Goal: Task Accomplishment & Management: Complete application form

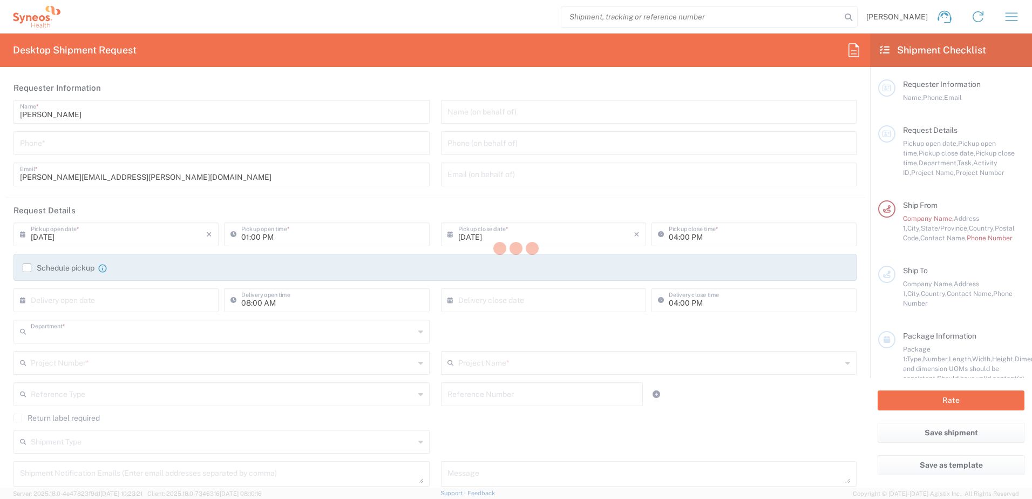
type input "8725"
type input "[US_STATE]"
type input "[GEOGRAPHIC_DATA]"
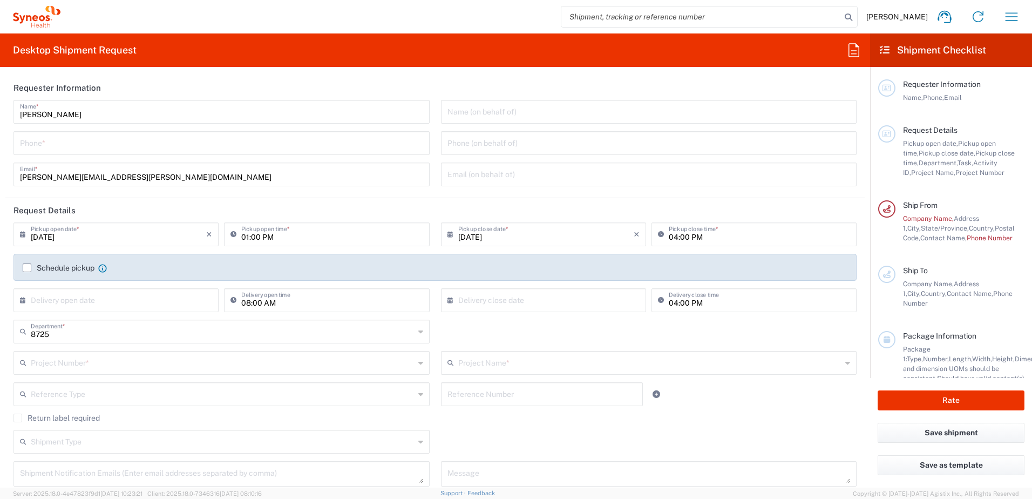
type input "Syneos Health, LLC-[GEOGRAPHIC_DATA] [GEOGRAPHIC_DATA] [GEOGRAPHIC_DATA]"
drag, startPoint x: 599, startPoint y: 115, endPoint x: 577, endPoint y: 116, distance: 22.7
click at [601, 116] on input "text" at bounding box center [649, 110] width 403 height 19
click at [576, 116] on input "text" at bounding box center [649, 110] width 403 height 19
drag, startPoint x: 530, startPoint y: 174, endPoint x: 540, endPoint y: 172, distance: 10.5
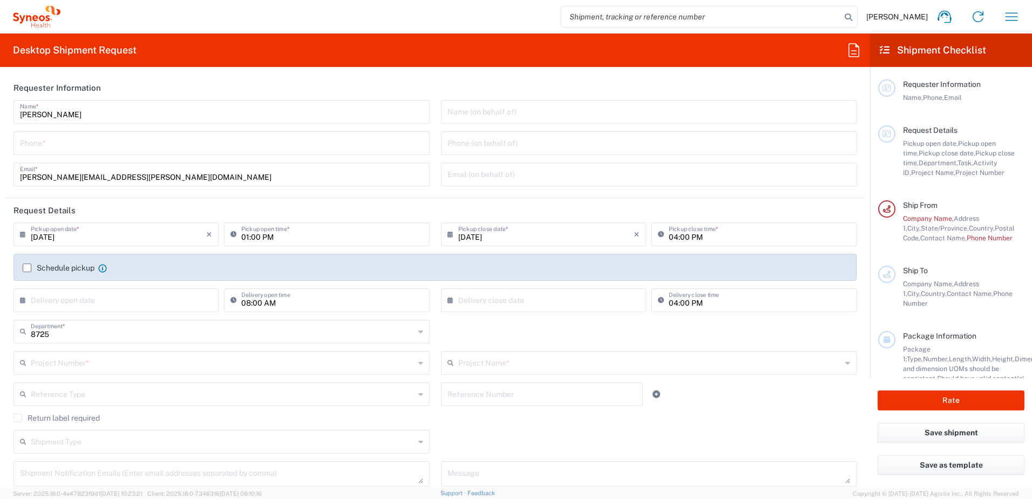
click at [530, 174] on input "text" at bounding box center [649, 173] width 403 height 19
paste input "[PERSON_NAME] <[EMAIL_ADDRESS][DOMAIN_NAME]>"
drag, startPoint x: 492, startPoint y: 178, endPoint x: 416, endPoint y: 168, distance: 76.2
click at [416, 168] on div "[PERSON_NAME] Name * Phone * [PERSON_NAME][EMAIL_ADDRESS][PERSON_NAME][DOMAIN_N…" at bounding box center [435, 147] width 855 height 94
type input "[PERSON_NAME] <[EMAIL_ADDRESS][DOMAIN_NAME]>"
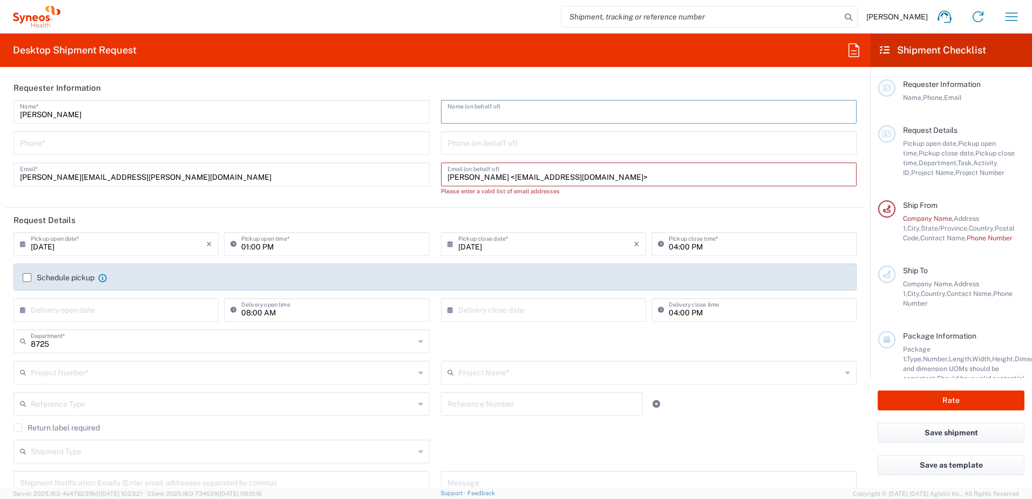
click at [514, 114] on input "text" at bounding box center [649, 110] width 403 height 19
paste input "[PERSON_NAME]"
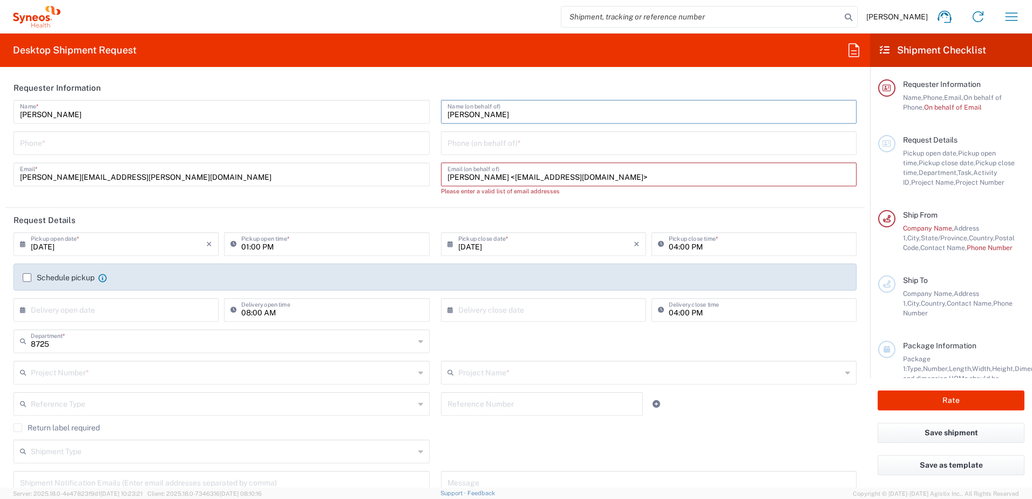
type input "[PERSON_NAME]"
click at [519, 141] on input "tel" at bounding box center [649, 142] width 403 height 19
type input "v"
paste input "[PHONE_NUMBER]"
type input "[PHONE_NUMBER]"
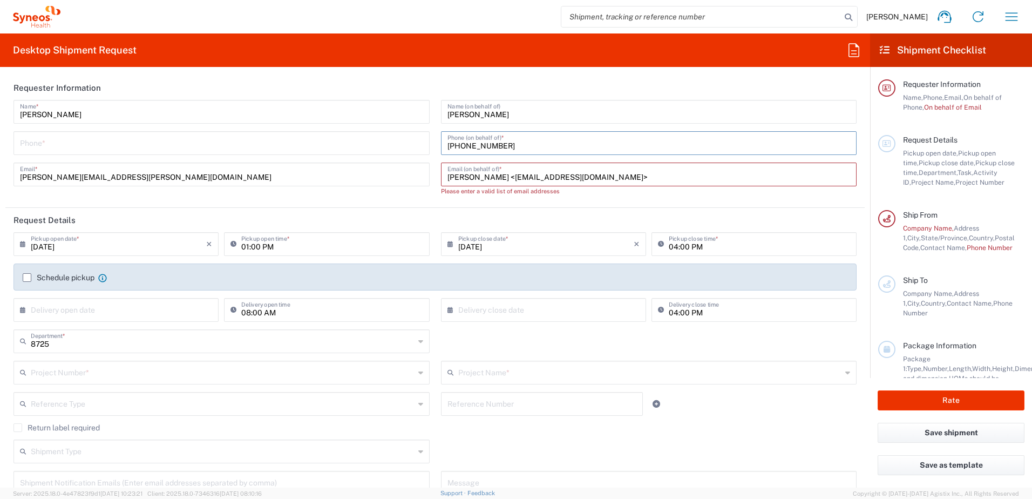
click at [92, 148] on input "tel" at bounding box center [221, 142] width 403 height 19
drag, startPoint x: 33, startPoint y: 144, endPoint x: 41, endPoint y: 151, distance: 10.3
click at [33, 143] on input "4438233877" at bounding box center [221, 142] width 403 height 19
type input "[PHONE_NUMBER]"
click at [27, 277] on label "Schedule pickup" at bounding box center [59, 277] width 72 height 9
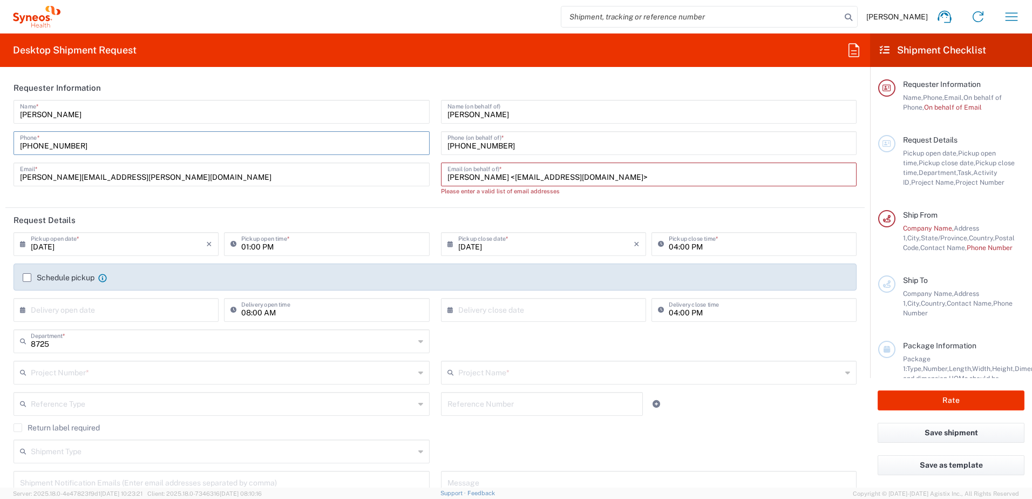
click at [27, 277] on input "Schedule pickup" at bounding box center [27, 277] width 0 height 0
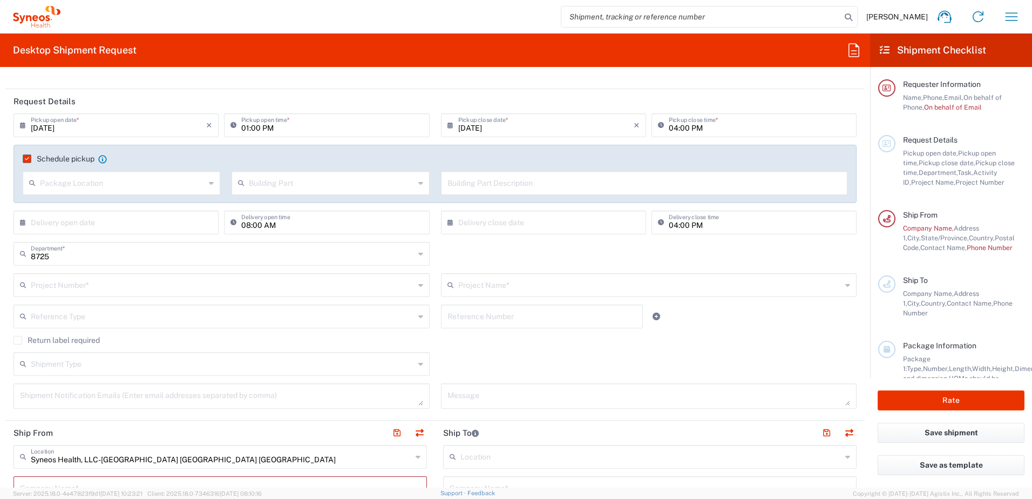
scroll to position [121, 0]
click at [513, 281] on input "text" at bounding box center [650, 281] width 384 height 19
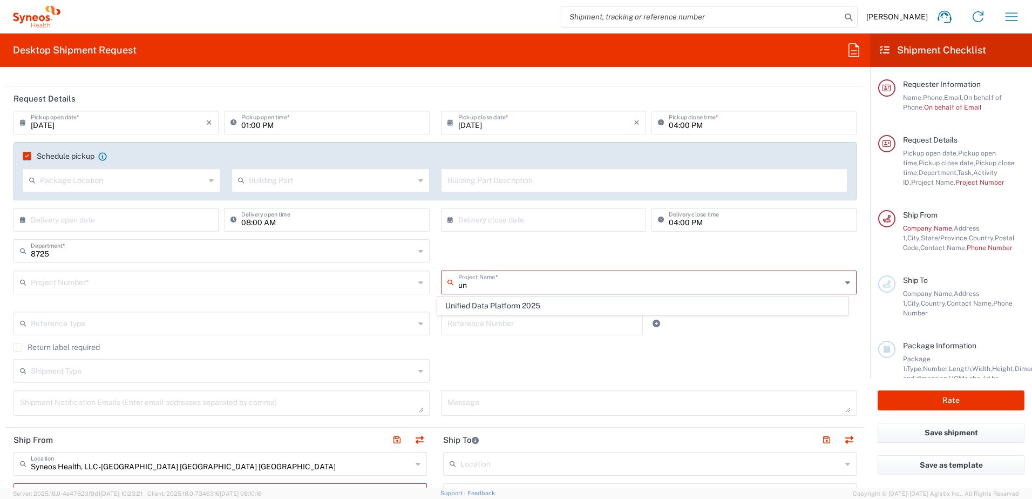
type input "u"
type input "U"
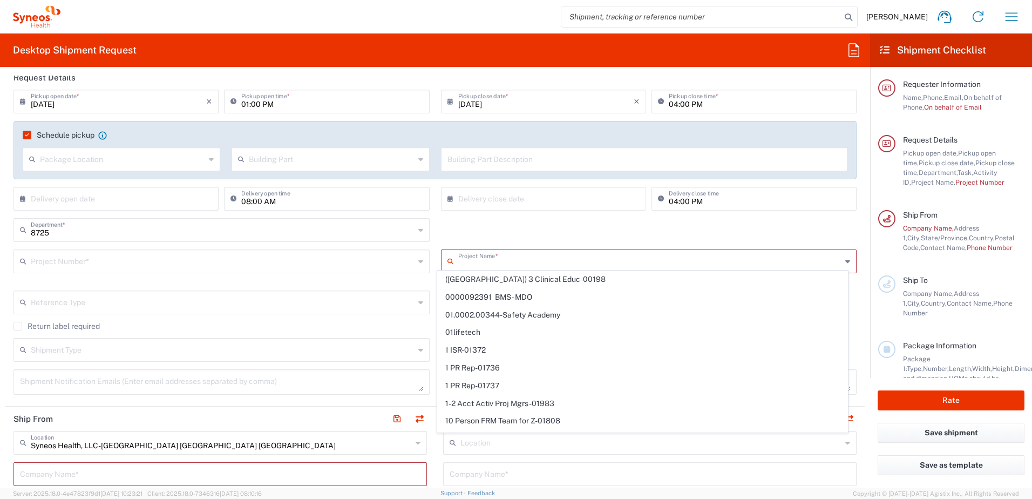
scroll to position [148, 0]
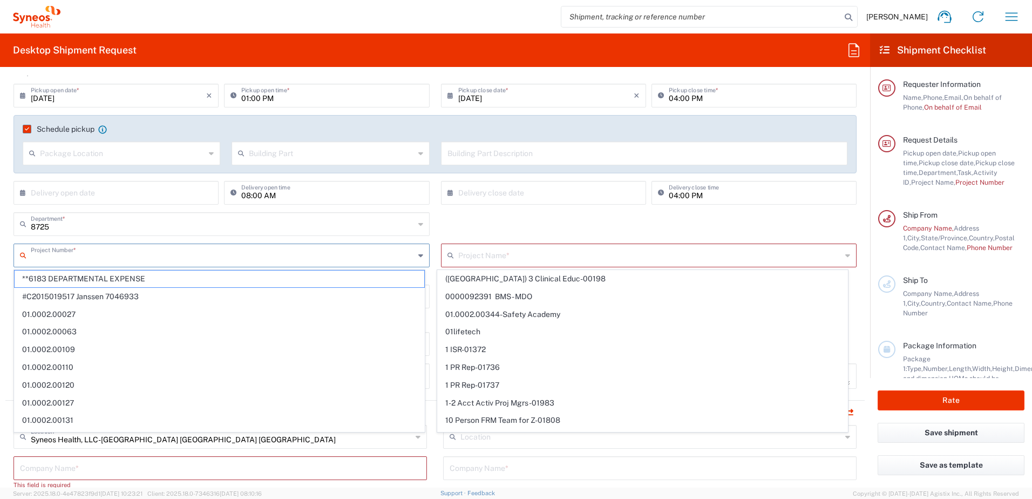
click at [193, 256] on input "text" at bounding box center [223, 254] width 384 height 19
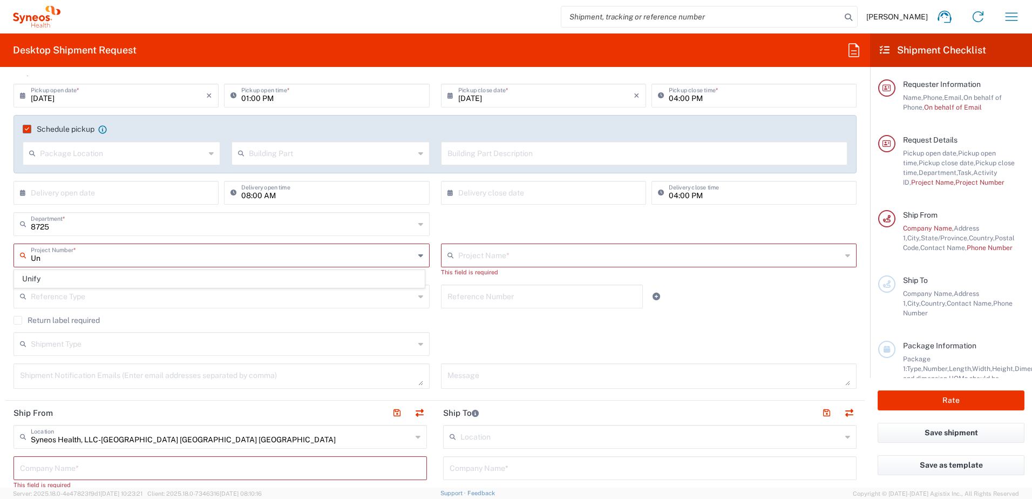
type input "U"
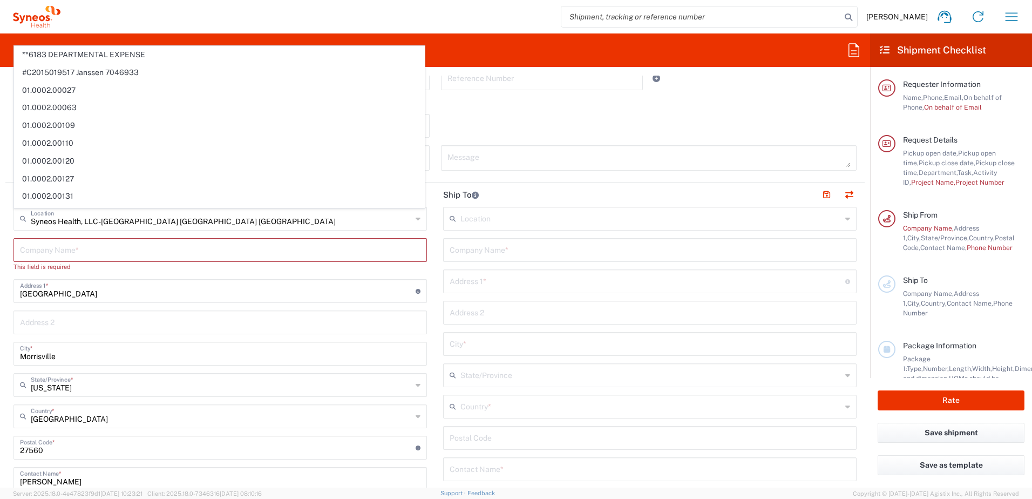
scroll to position [364, 0]
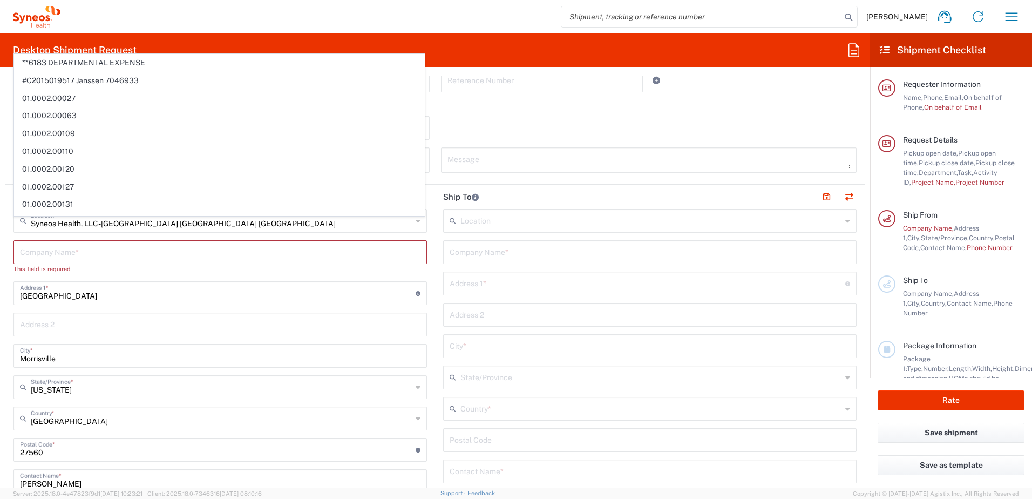
drag, startPoint x: 445, startPoint y: 366, endPoint x: 479, endPoint y: 367, distance: 34.0
click at [449, 365] on div "Location [PERSON_NAME] LLC-[GEOGRAPHIC_DATA] [GEOGRAPHIC_DATA] [GEOGRAPHIC_DATA…" at bounding box center [650, 435] width 414 height 453
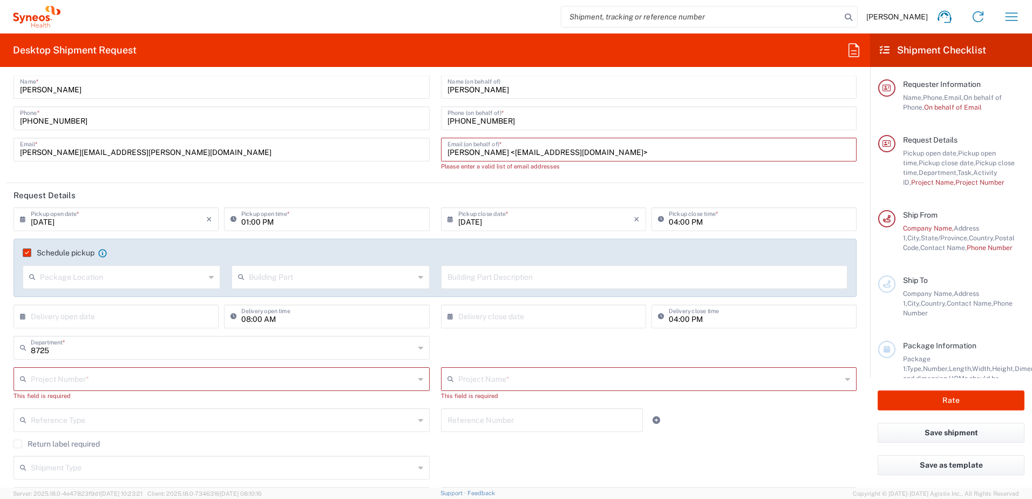
scroll to position [0, 0]
